Goal: Task Accomplishment & Management: Manage account settings

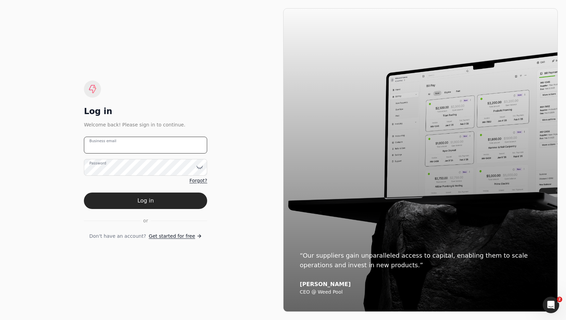
click at [168, 143] on email "Business email" at bounding box center [145, 145] width 123 height 17
type email "[EMAIL_ADDRESS][DOMAIN_NAME]"
drag, startPoint x: 183, startPoint y: 201, endPoint x: 238, endPoint y: 186, distance: 56.6
click at [184, 200] on button "Log in" at bounding box center [145, 200] width 123 height 16
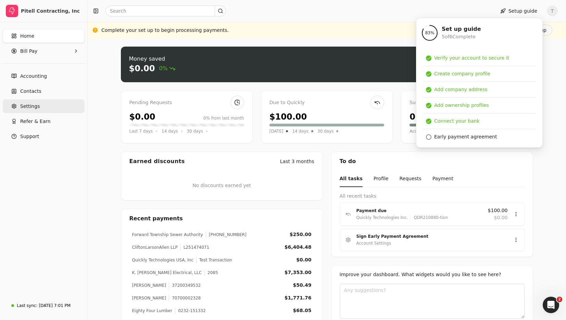
click at [34, 101] on link "Settings" at bounding box center [44, 106] width 82 height 14
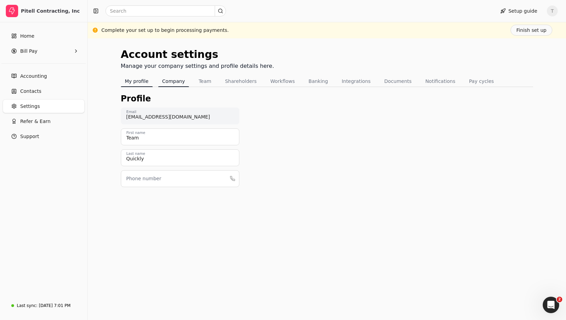
click at [178, 81] on button "Company" at bounding box center [173, 81] width 31 height 11
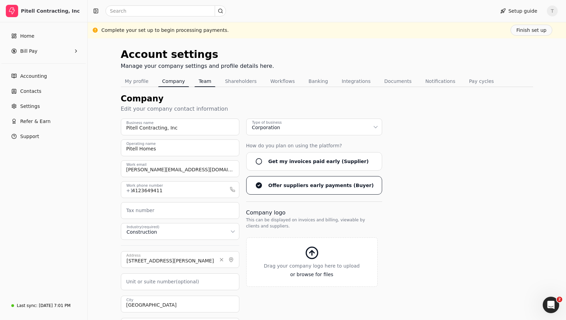
click at [203, 84] on button "Team" at bounding box center [205, 81] width 21 height 11
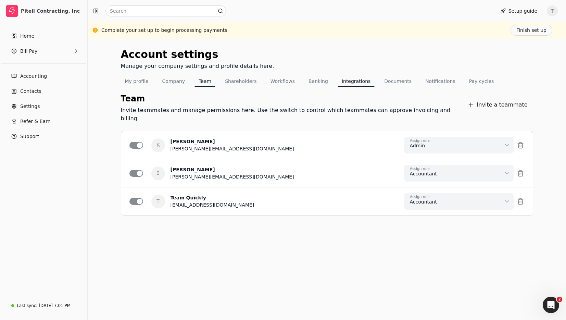
click at [339, 82] on button "Integrations" at bounding box center [356, 81] width 37 height 11
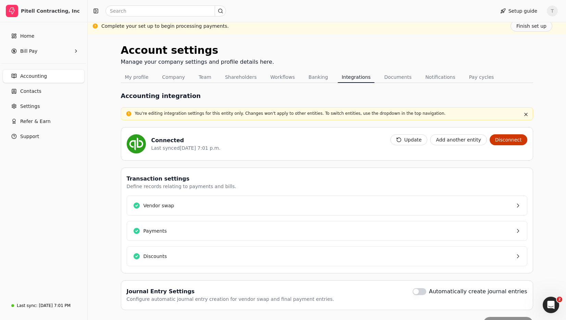
scroll to position [23, 0]
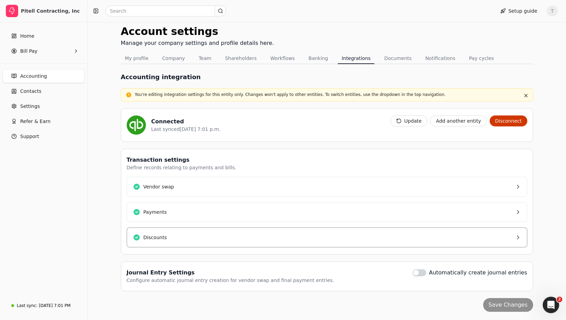
drag, startPoint x: 229, startPoint y: 236, endPoint x: 239, endPoint y: 235, distance: 10.3
click at [229, 236] on button "Discounts" at bounding box center [327, 237] width 401 height 20
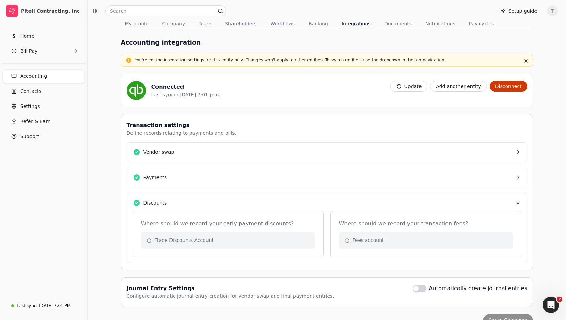
scroll to position [73, 0]
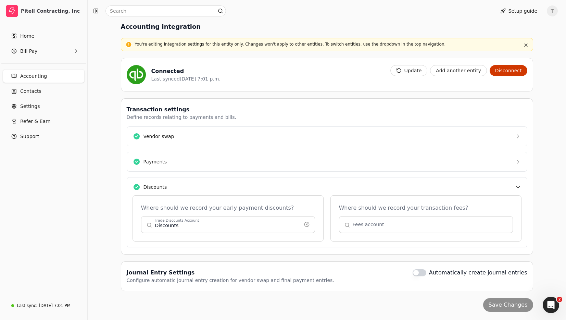
click at [548, 12] on span "T" at bounding box center [552, 10] width 11 height 11
click at [502, 49] on span "Sign Out" at bounding box center [505, 51] width 21 height 7
